Goal: Transaction & Acquisition: Purchase product/service

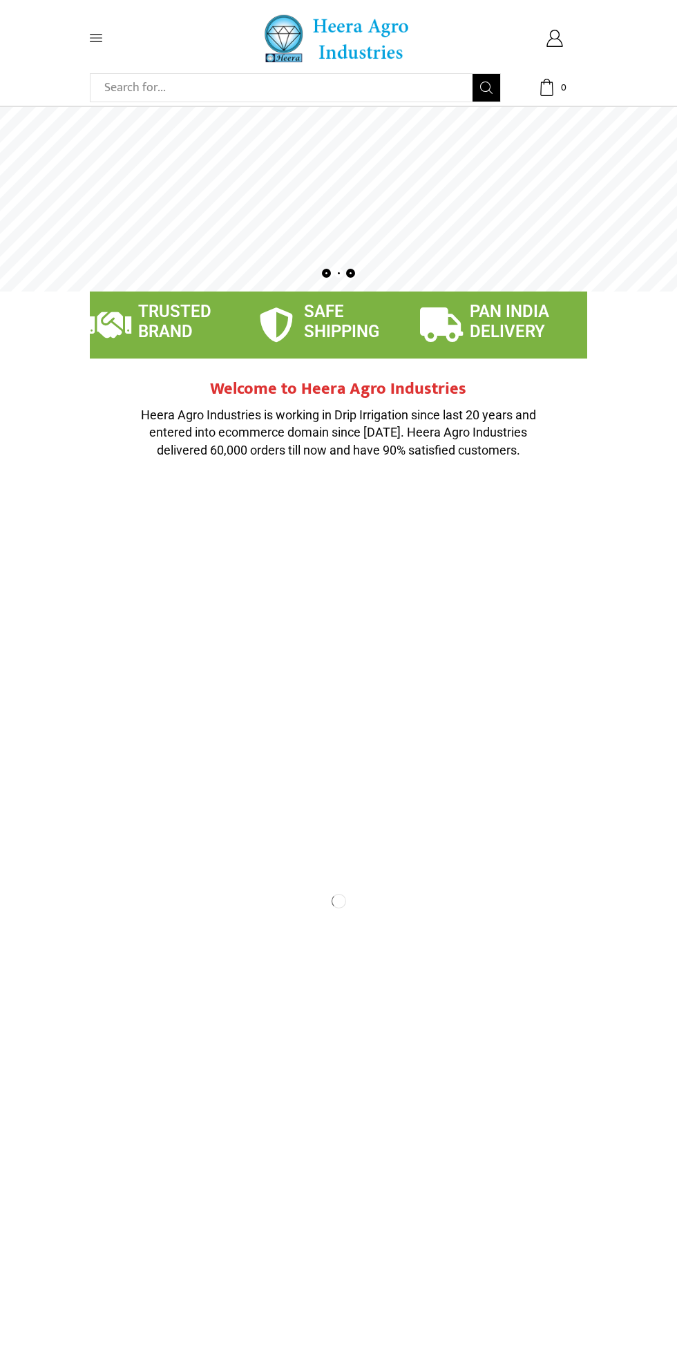
click at [95, 38] on icon at bounding box center [96, 39] width 12 height 8
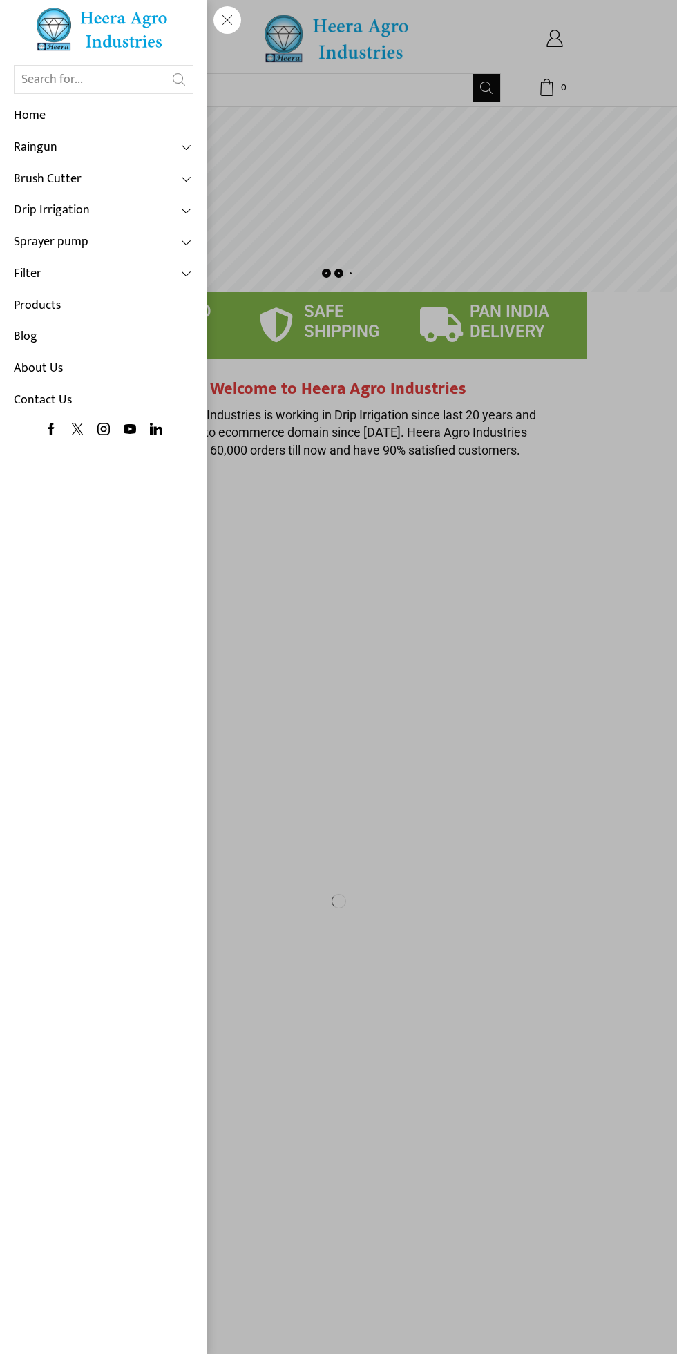
click at [187, 210] on span at bounding box center [187, 210] width 12 height 12
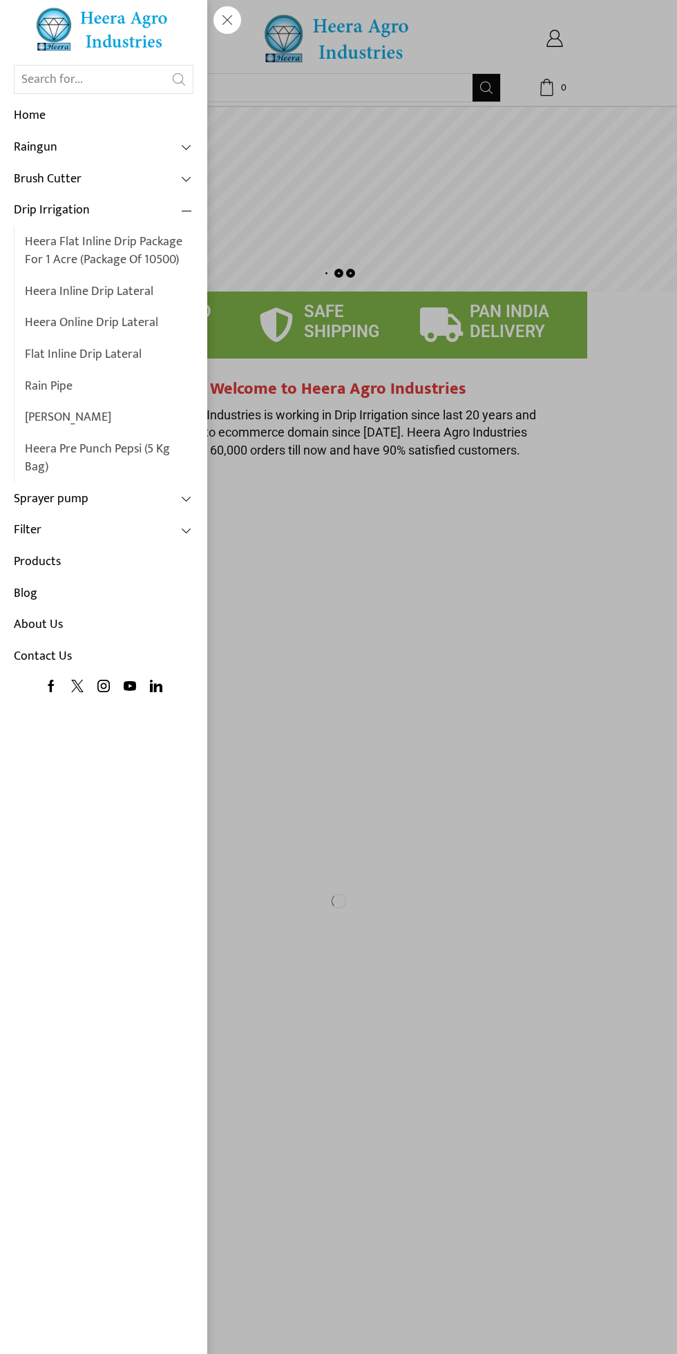
click at [58, 355] on link "Flat Inline Drip Lateral" at bounding box center [109, 355] width 169 height 32
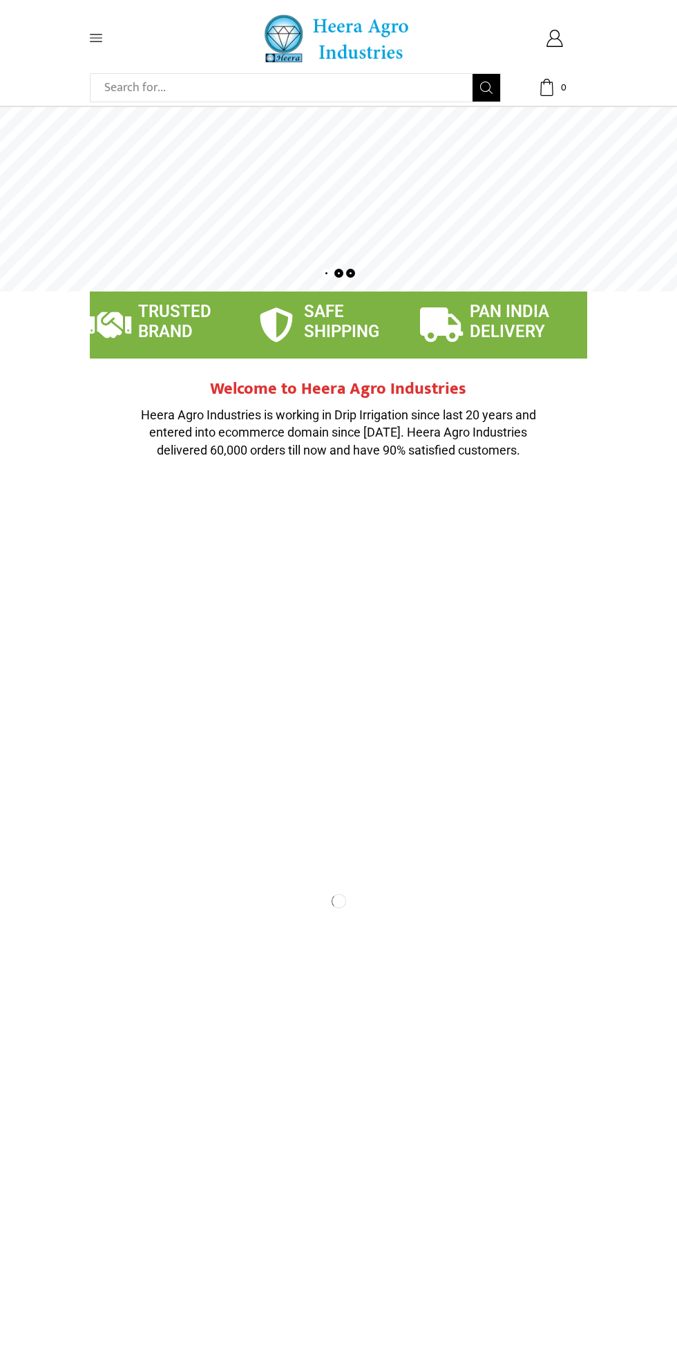
click at [106, 37] on span at bounding box center [123, 38] width 66 height 12
click at [95, 38] on icon at bounding box center [96, 39] width 12 height 8
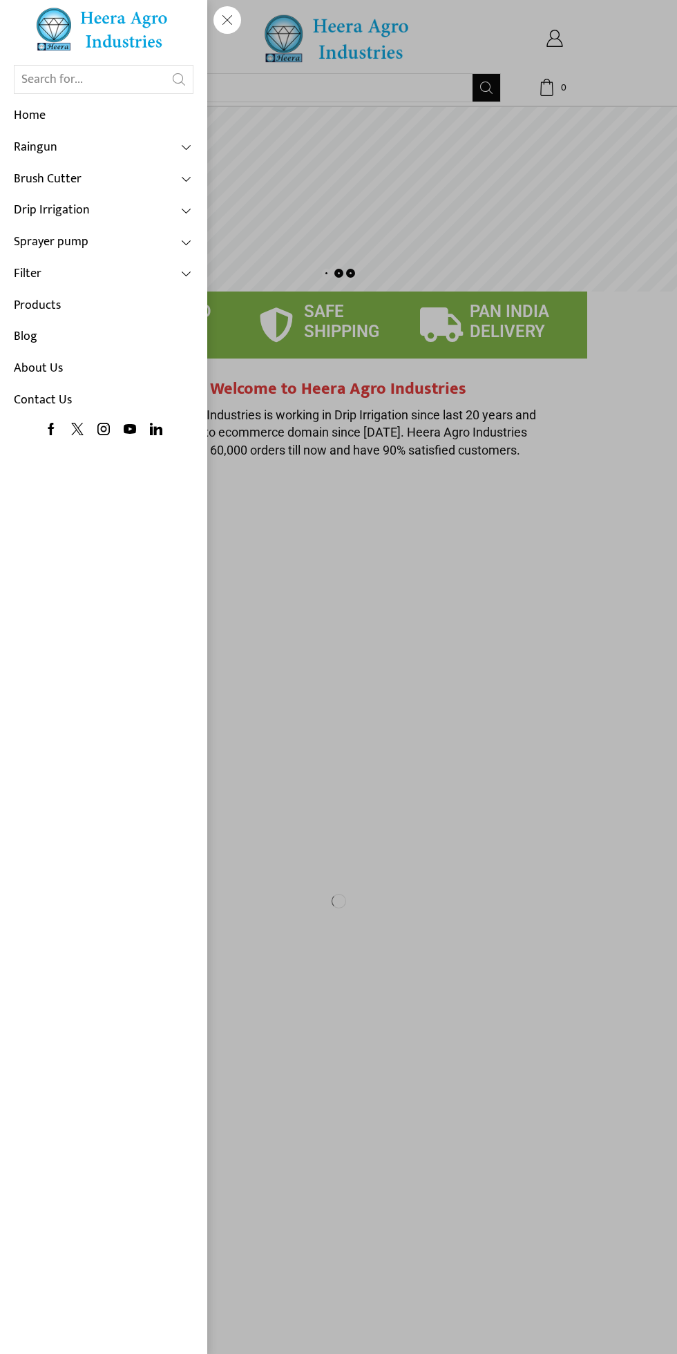
click at [187, 210] on span at bounding box center [187, 210] width 12 height 12
